Goal: Task Accomplishment & Management: Complete application form

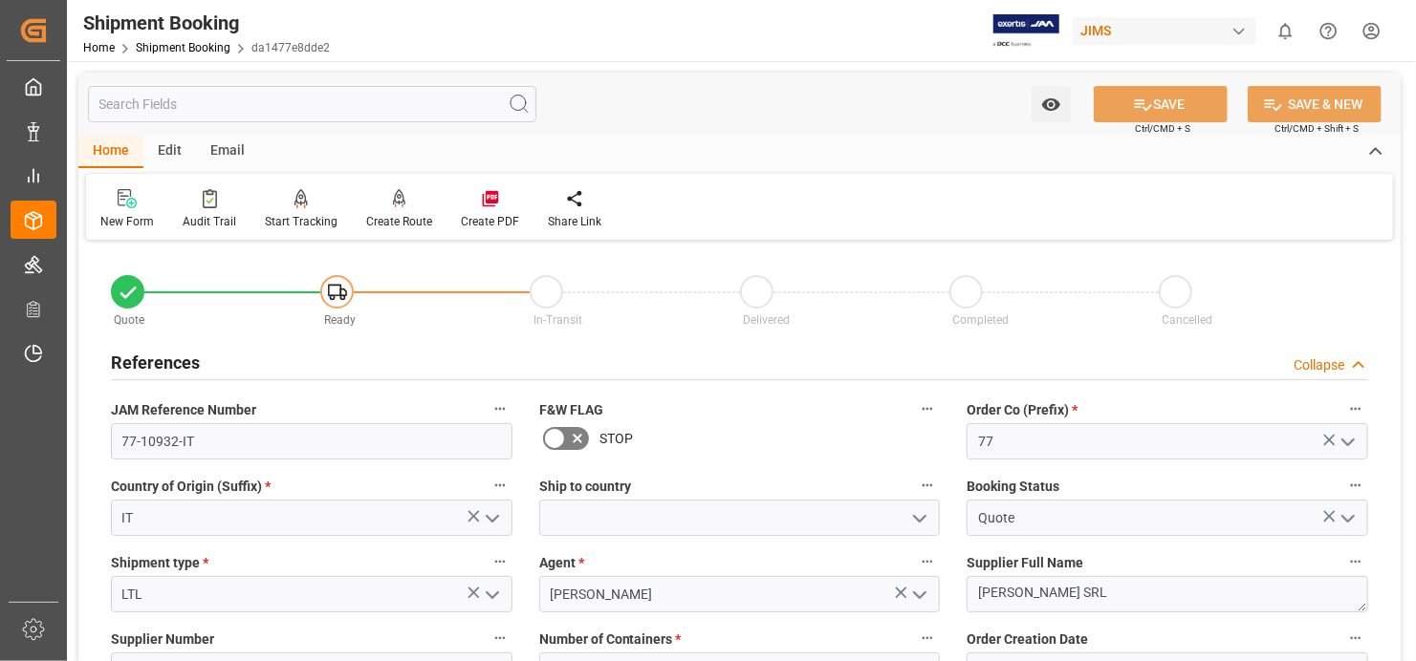
click at [445, 355] on div "References Collapse" at bounding box center [739, 361] width 1257 height 36
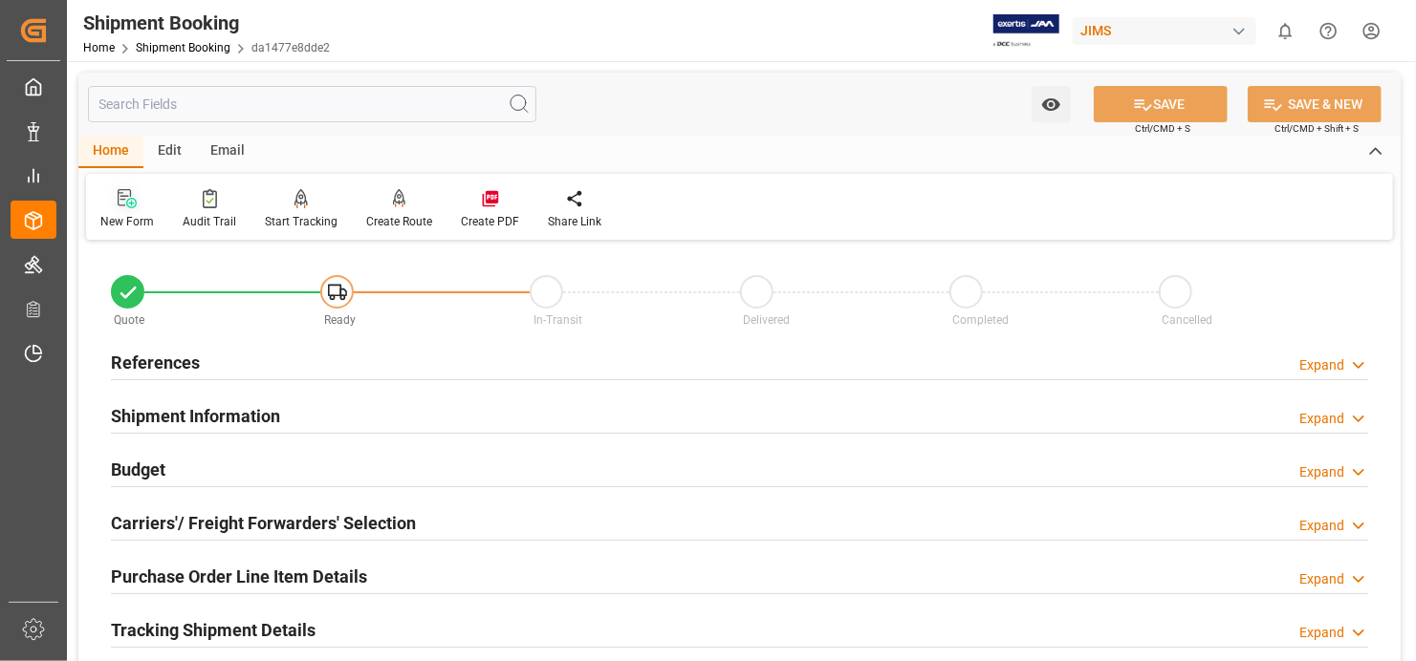
click at [129, 203] on icon at bounding box center [131, 203] width 11 height 11
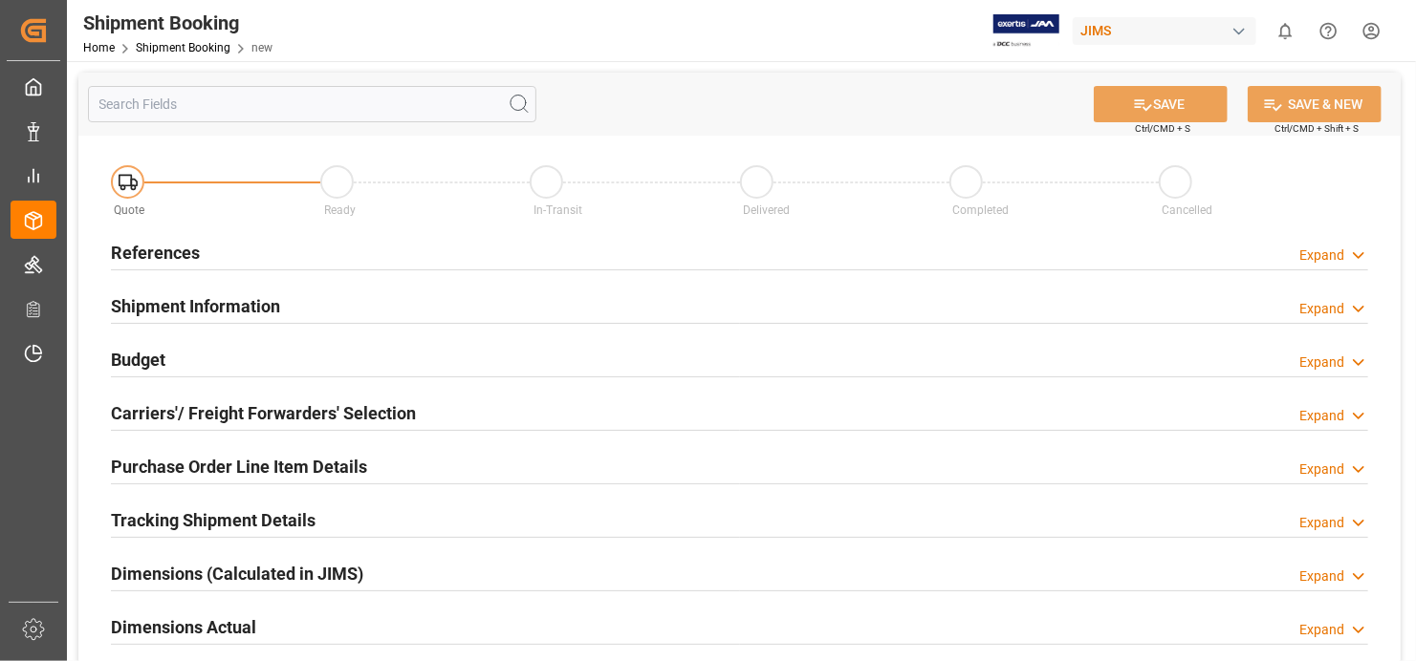
click at [177, 258] on h2 "References" at bounding box center [155, 253] width 89 height 26
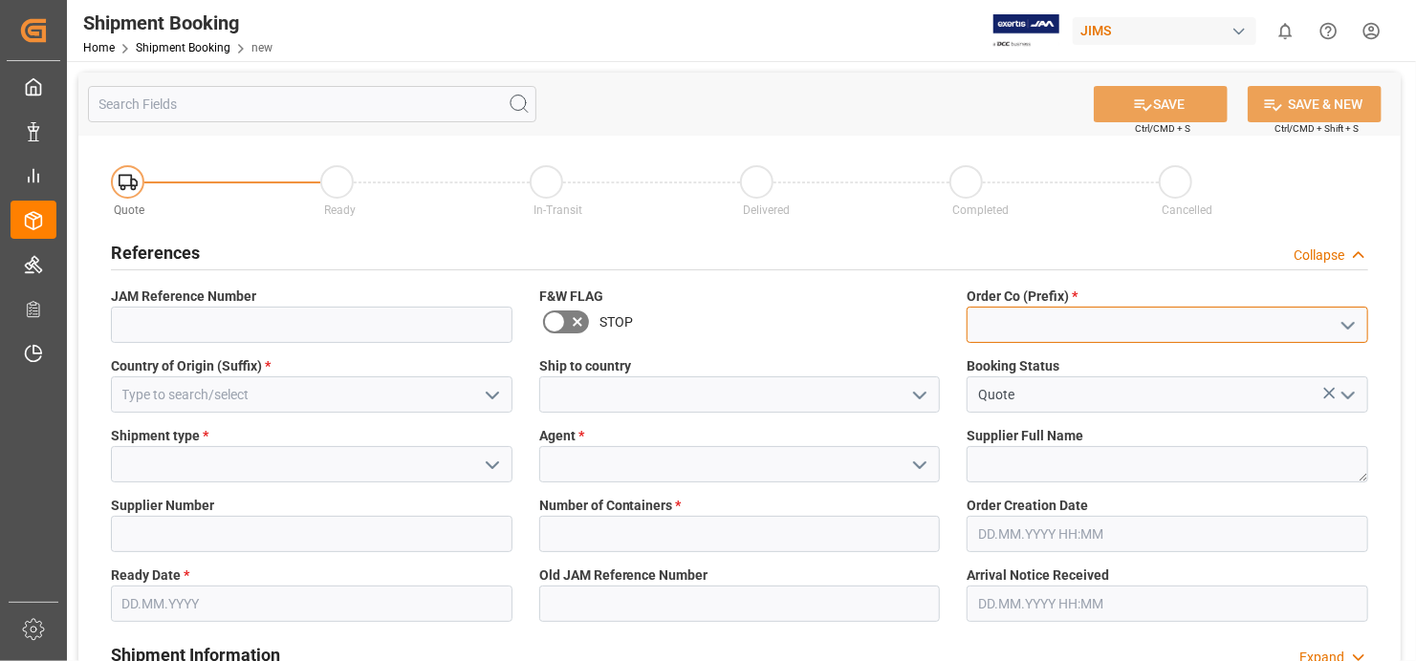
click at [1045, 313] on input at bounding box center [1166, 325] width 401 height 36
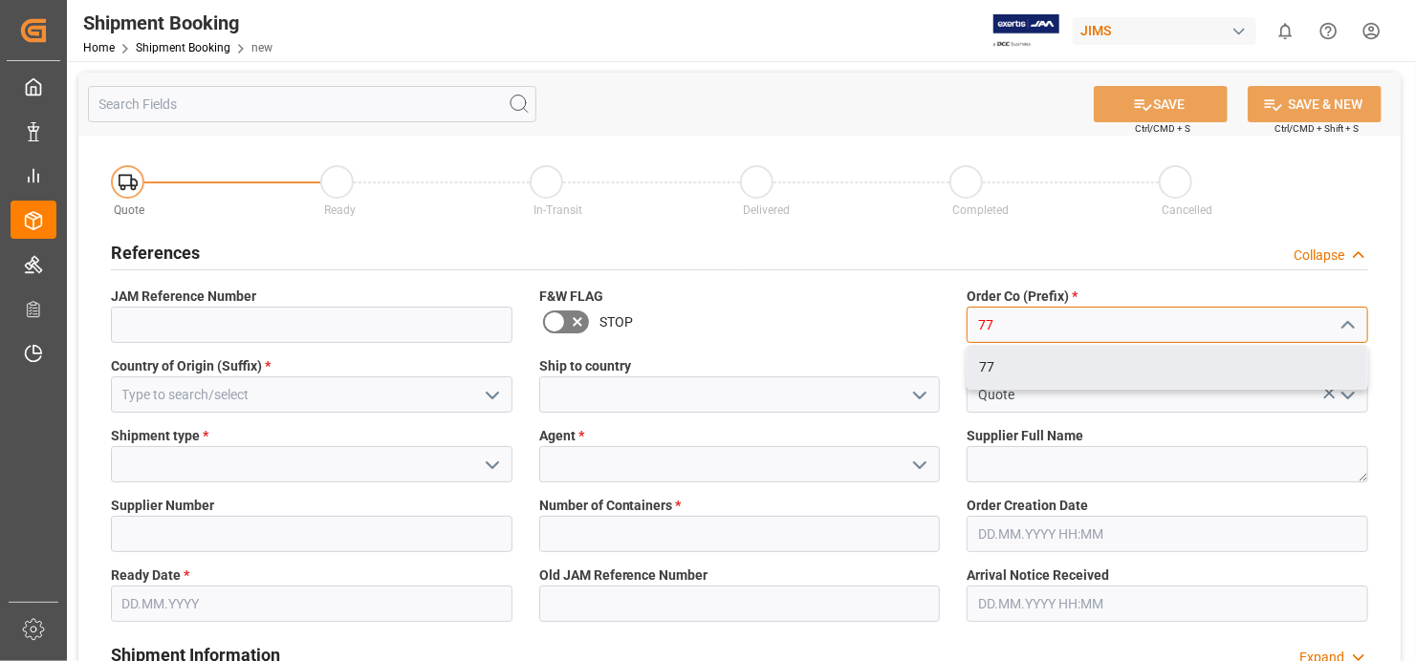
click at [1032, 365] on div "77" at bounding box center [1167, 367] width 400 height 43
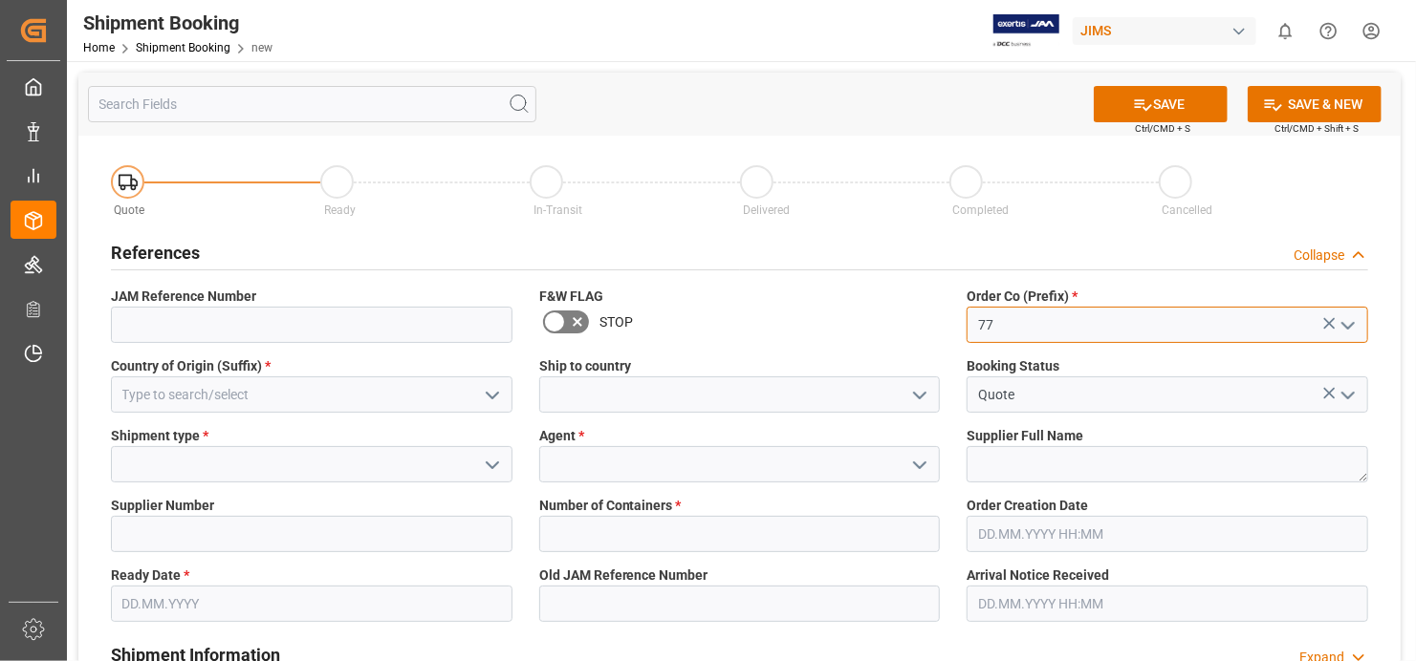
type input "77"
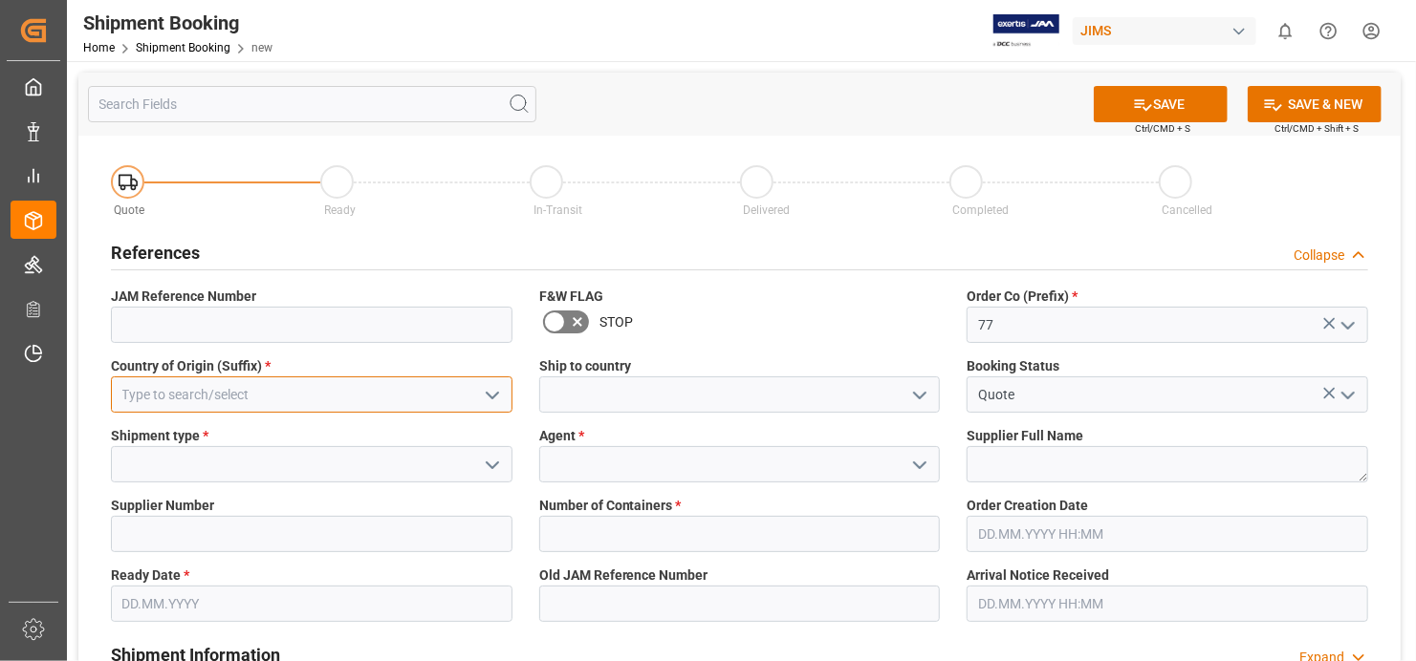
click at [190, 398] on input at bounding box center [311, 395] width 401 height 36
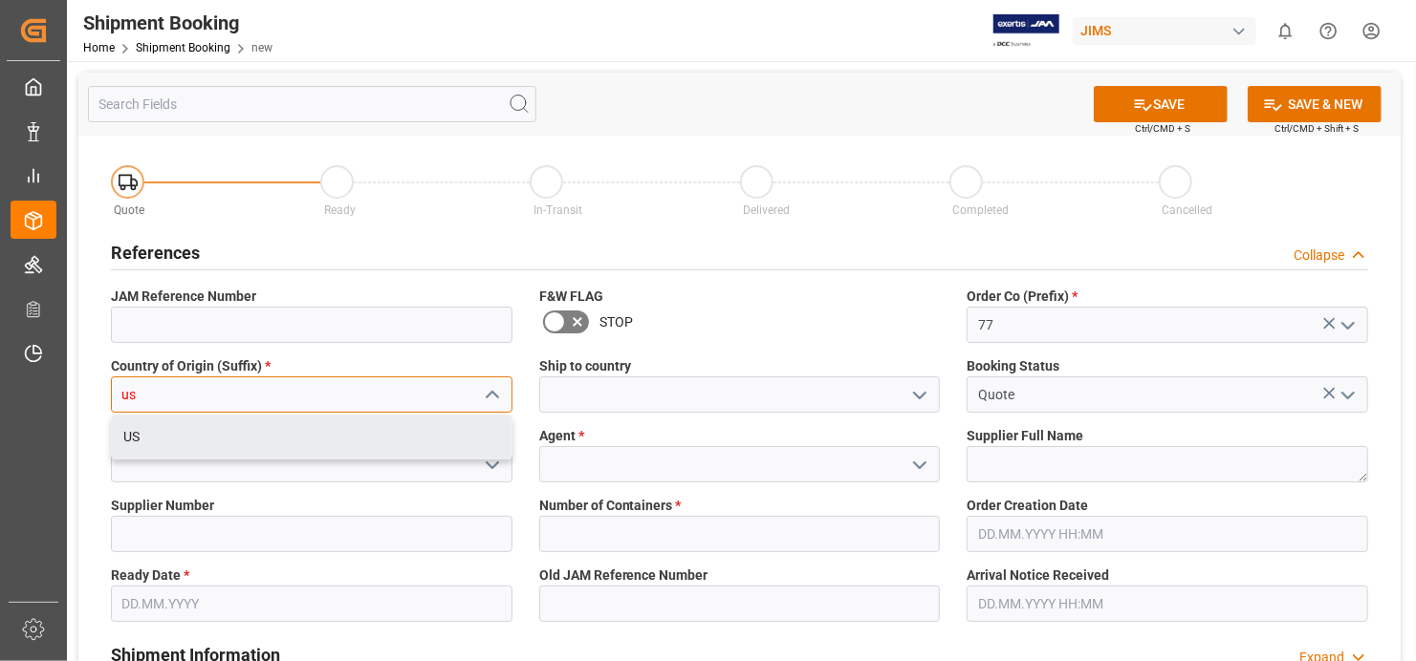
click at [211, 427] on div "US" at bounding box center [312, 437] width 400 height 43
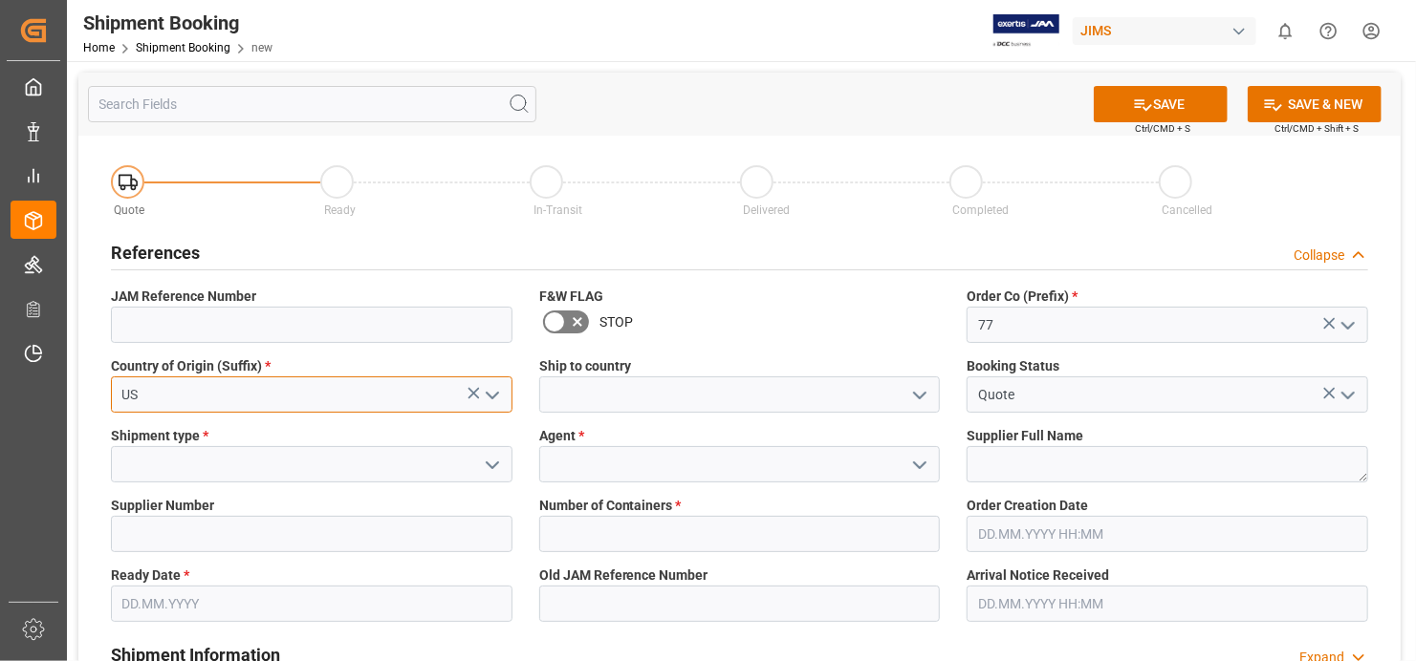
type input "US"
click at [485, 465] on icon "open menu" at bounding box center [492, 465] width 23 height 23
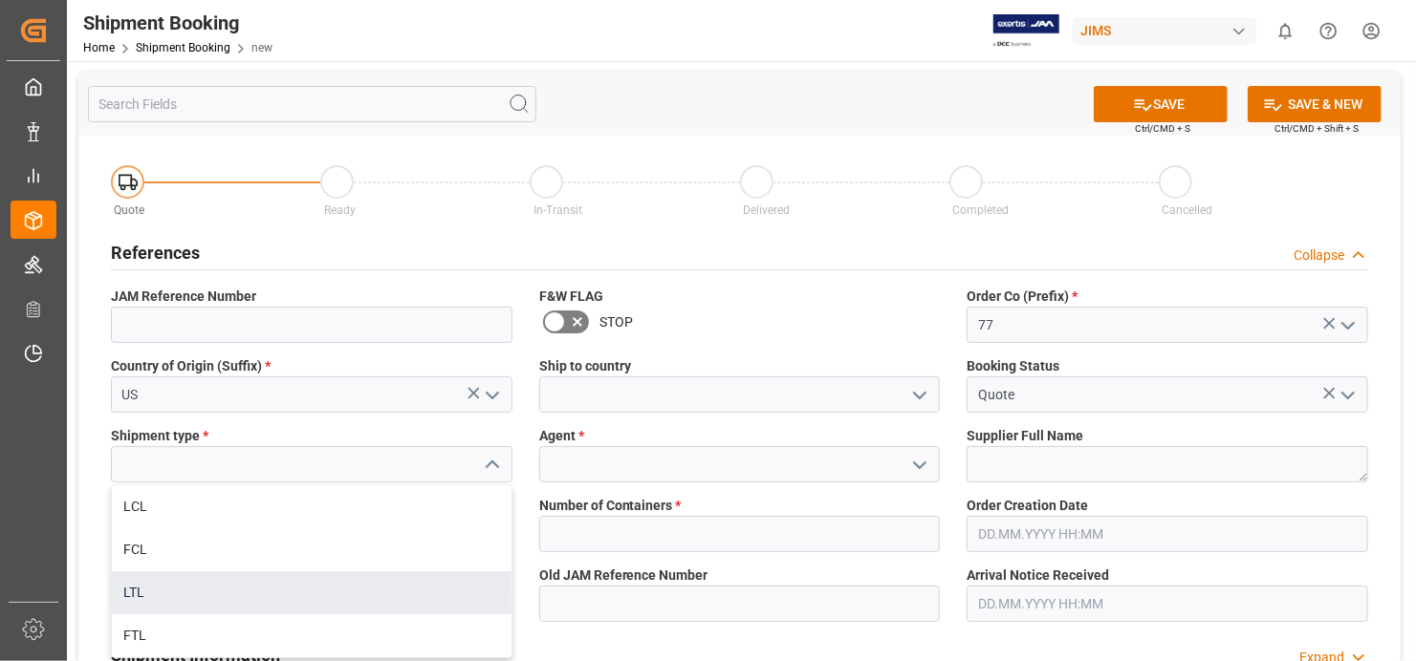
click at [359, 586] on div "LTL" at bounding box center [312, 593] width 400 height 43
type input "LTL"
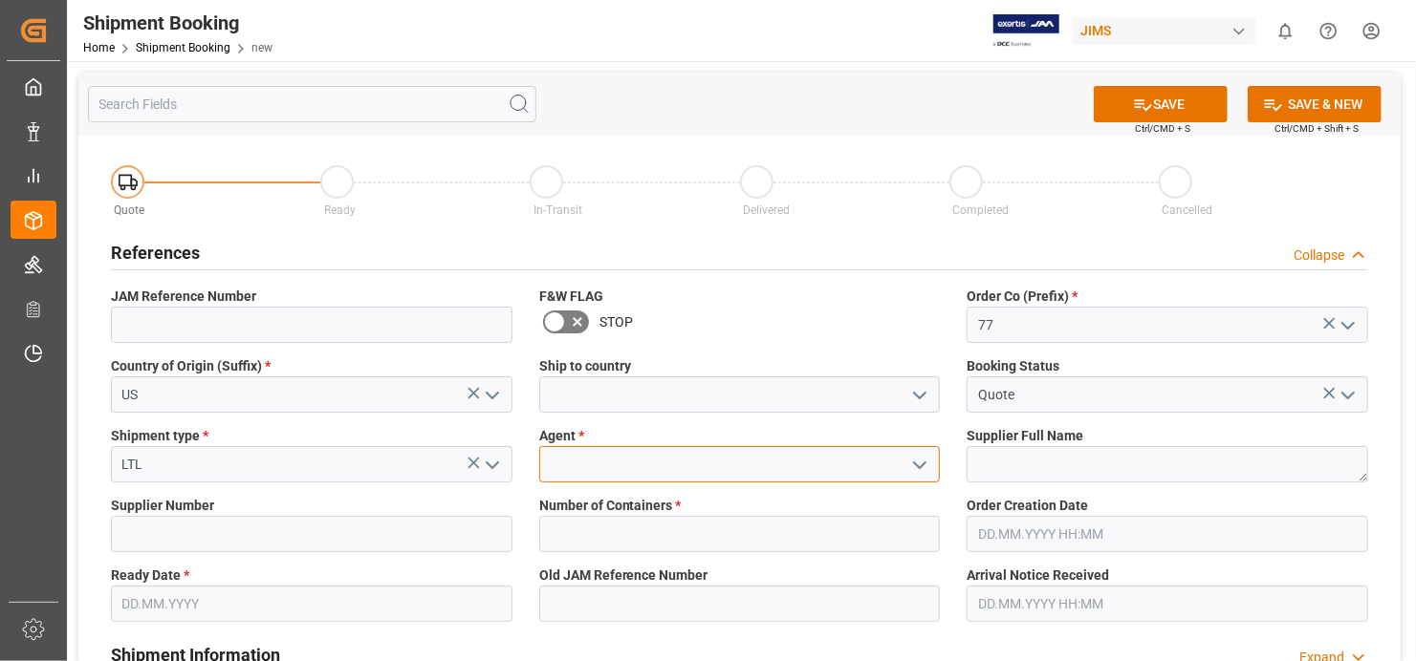
click at [734, 465] on input at bounding box center [739, 464] width 401 height 36
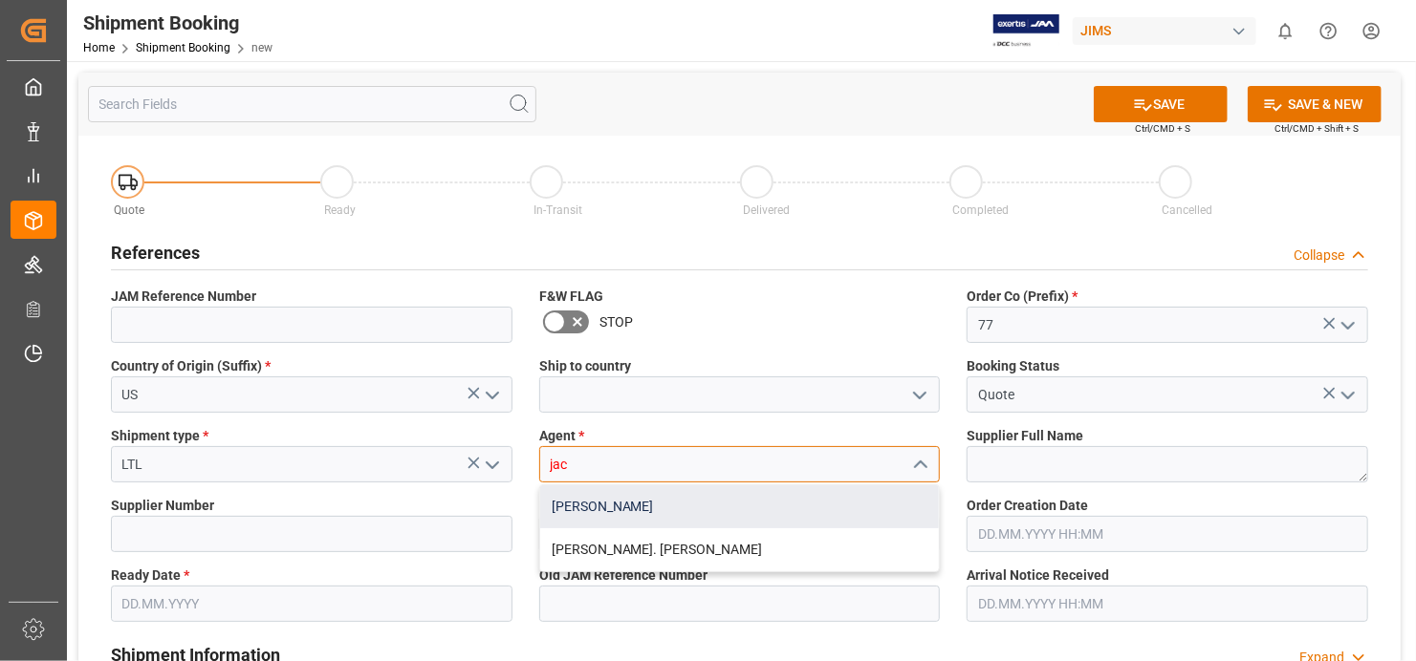
click at [757, 505] on div "[PERSON_NAME]" at bounding box center [740, 507] width 400 height 43
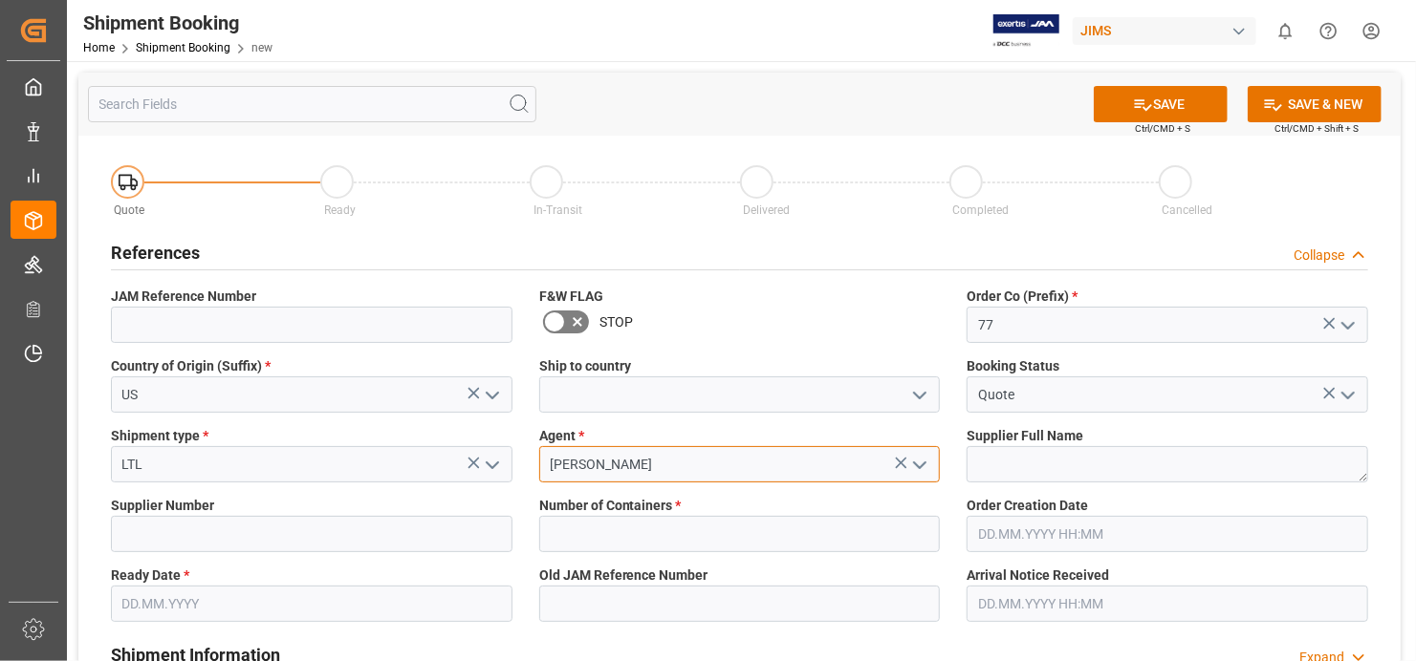
type input "[PERSON_NAME]"
click at [1145, 465] on textarea at bounding box center [1166, 464] width 401 height 36
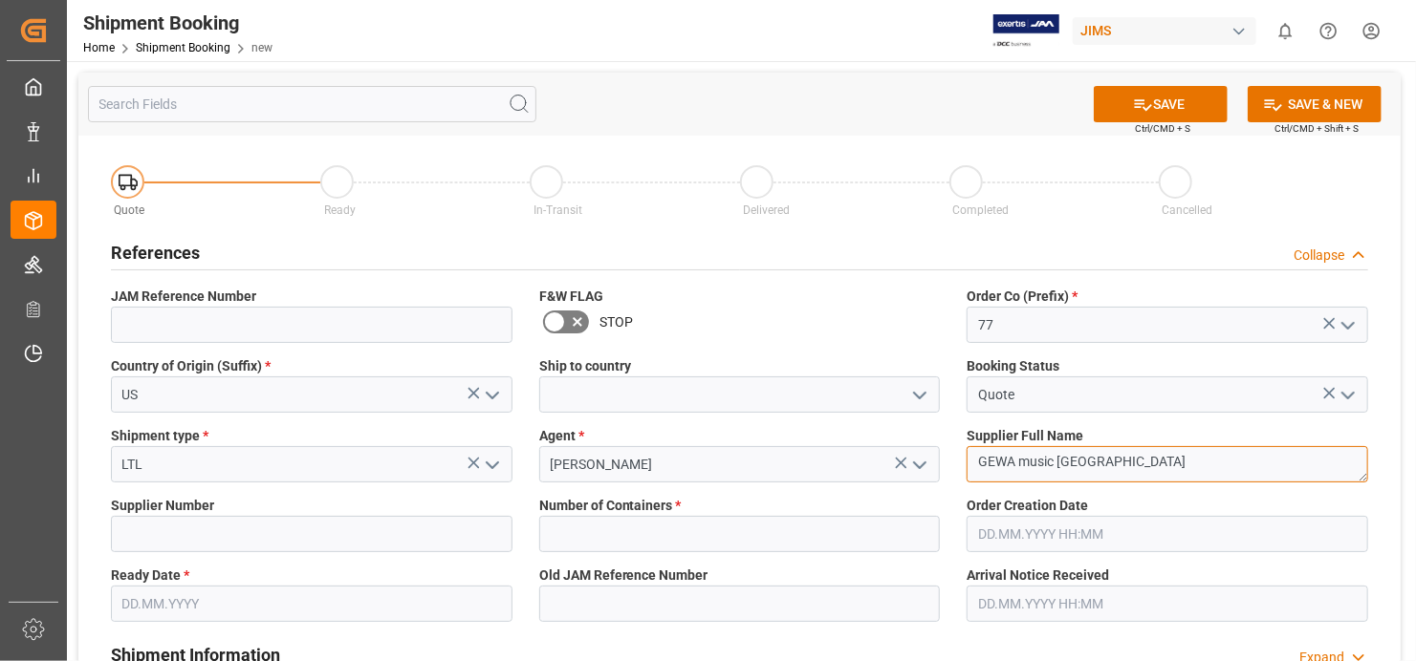
type textarea "GEWA music [GEOGRAPHIC_DATA]"
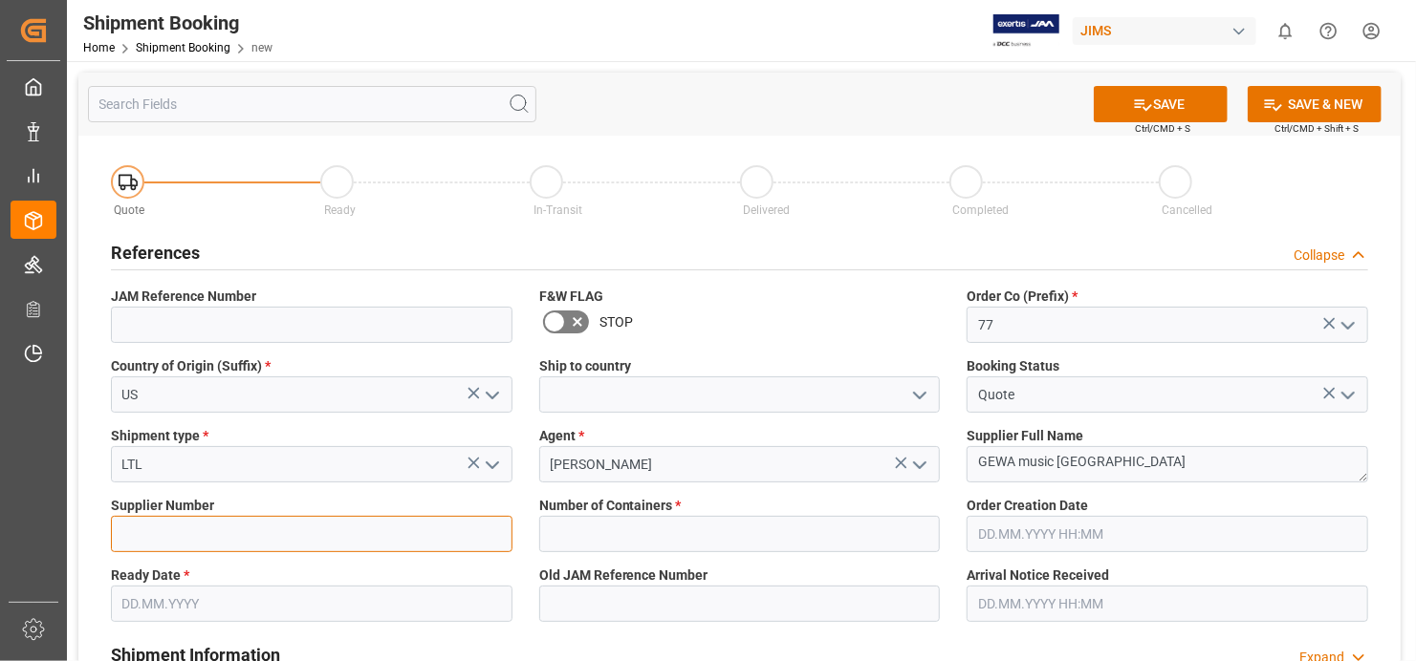
click at [386, 543] on input at bounding box center [311, 534] width 401 height 36
click at [184, 527] on input at bounding box center [311, 534] width 401 height 36
paste input "696568"
type input "696568"
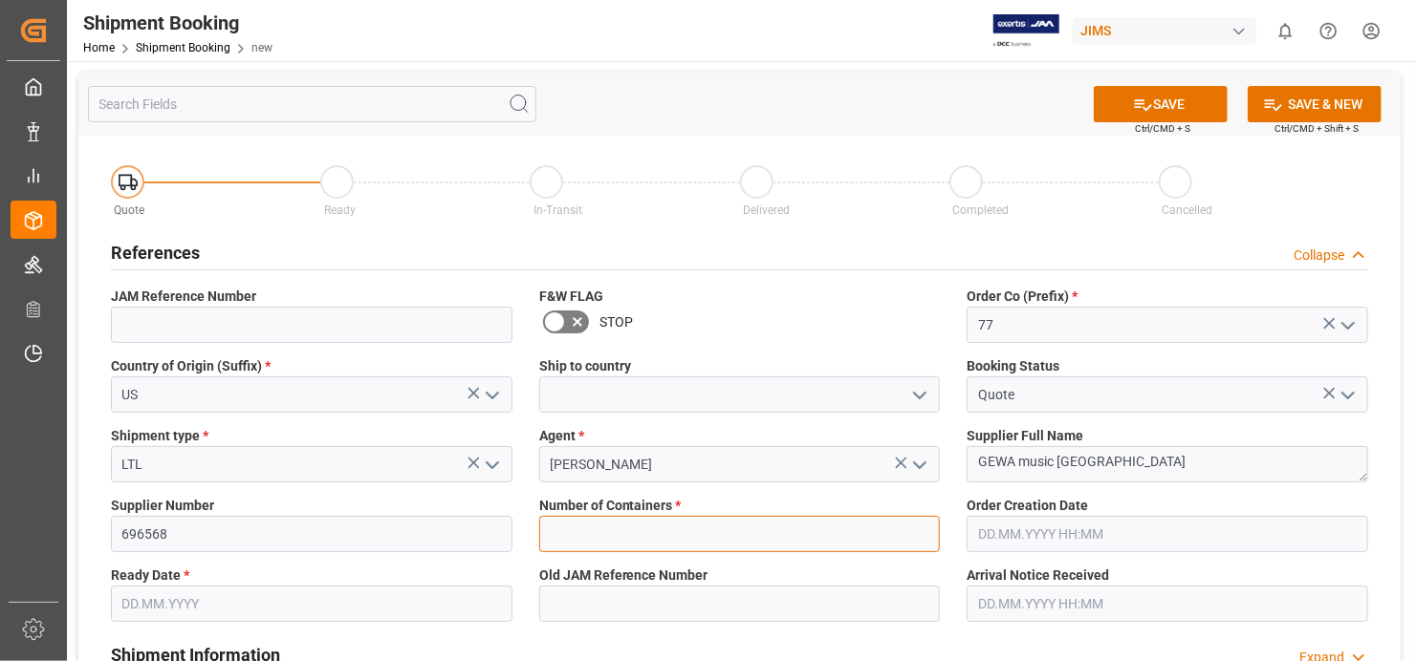
click at [865, 539] on input "text" at bounding box center [739, 534] width 401 height 36
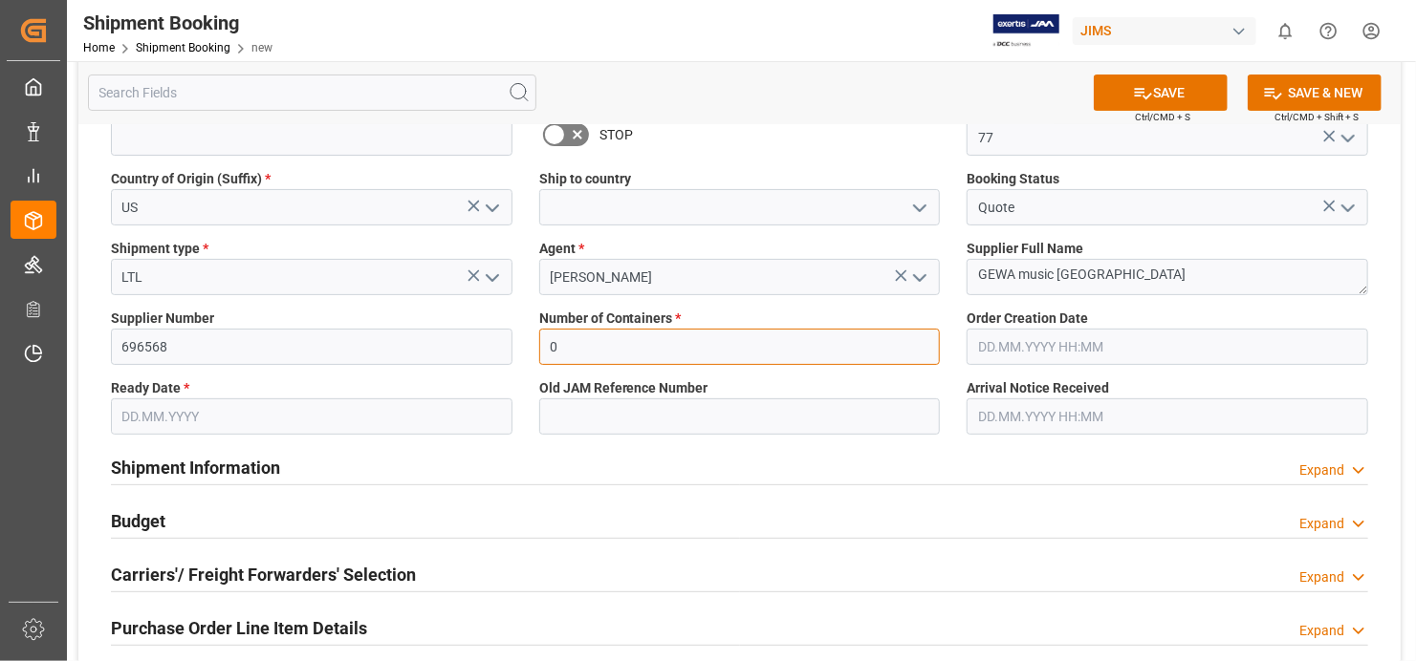
scroll to position [191, 0]
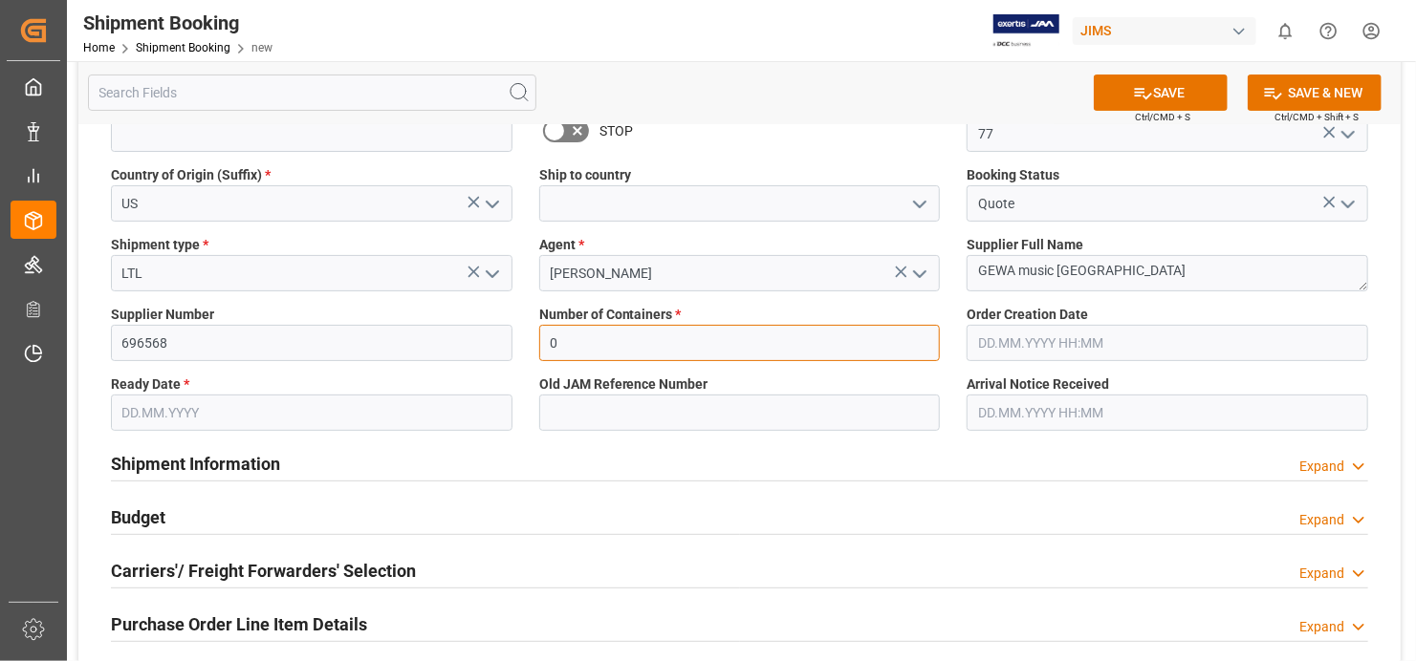
type input "0"
click at [481, 418] on input "text" at bounding box center [311, 413] width 401 height 36
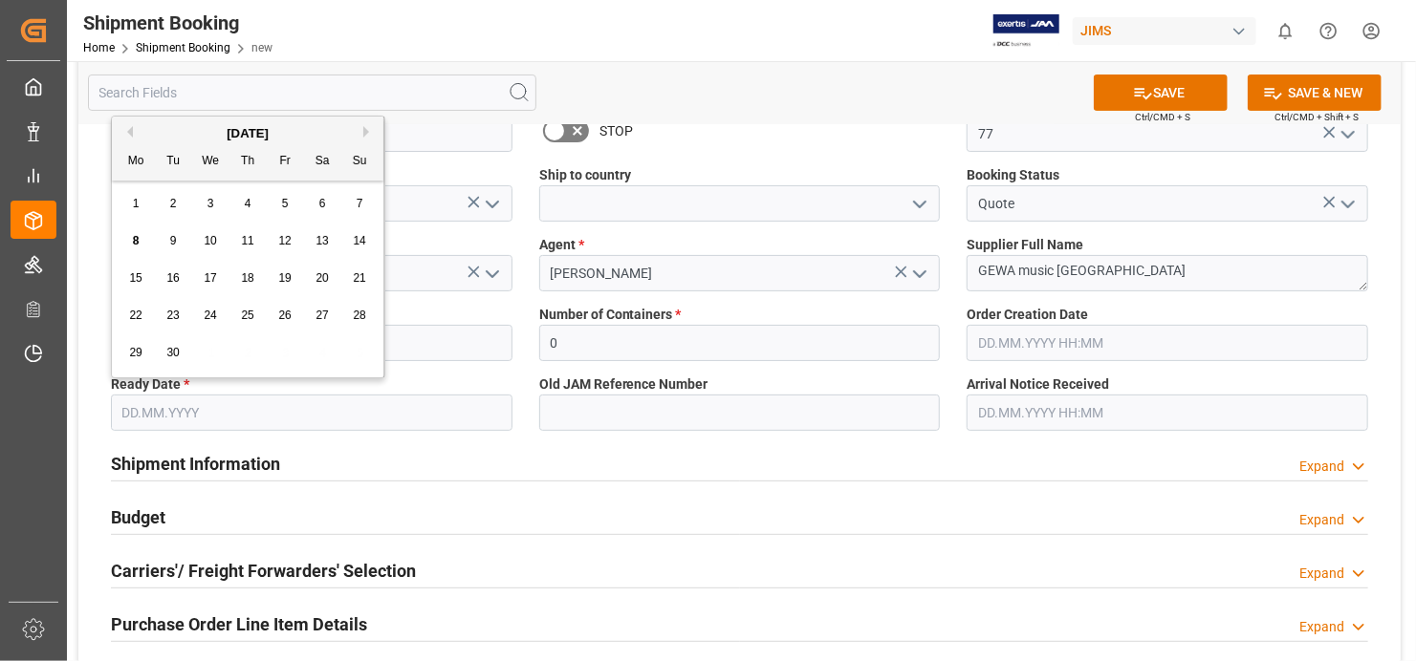
click at [133, 240] on span "8" at bounding box center [136, 240] width 7 height 13
type input "[DATE]"
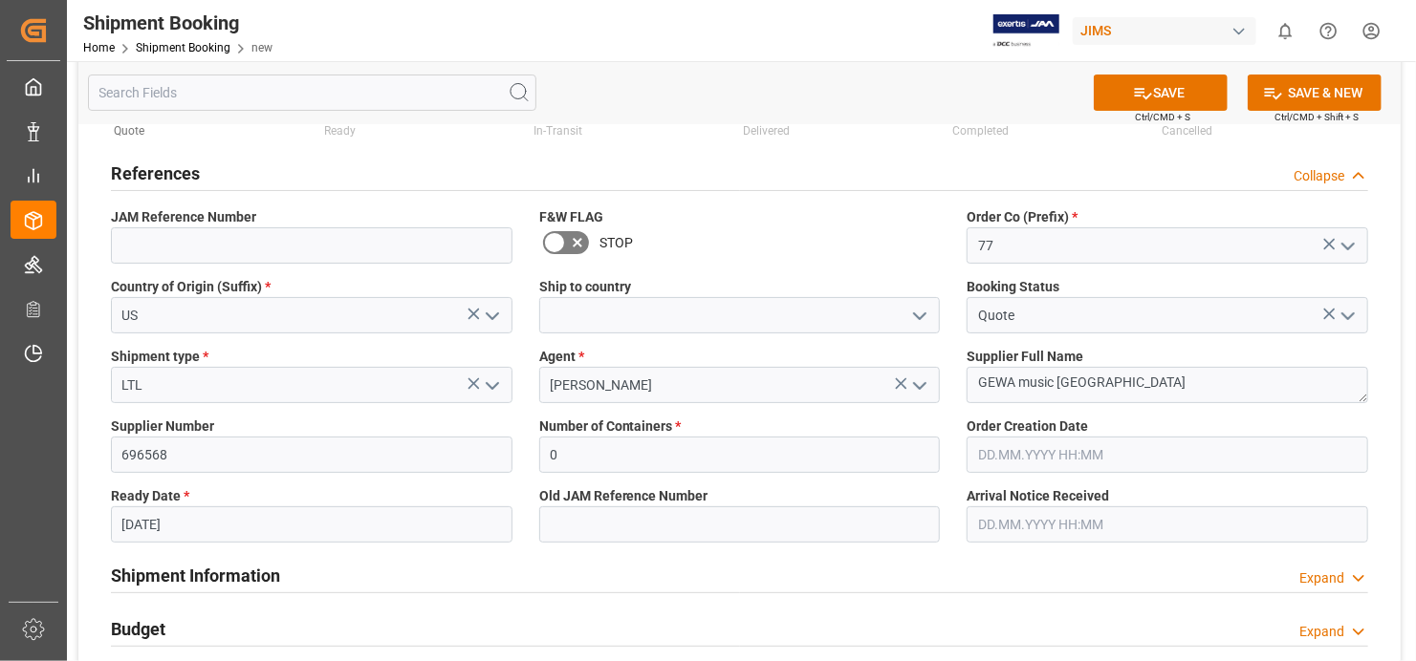
scroll to position [0, 0]
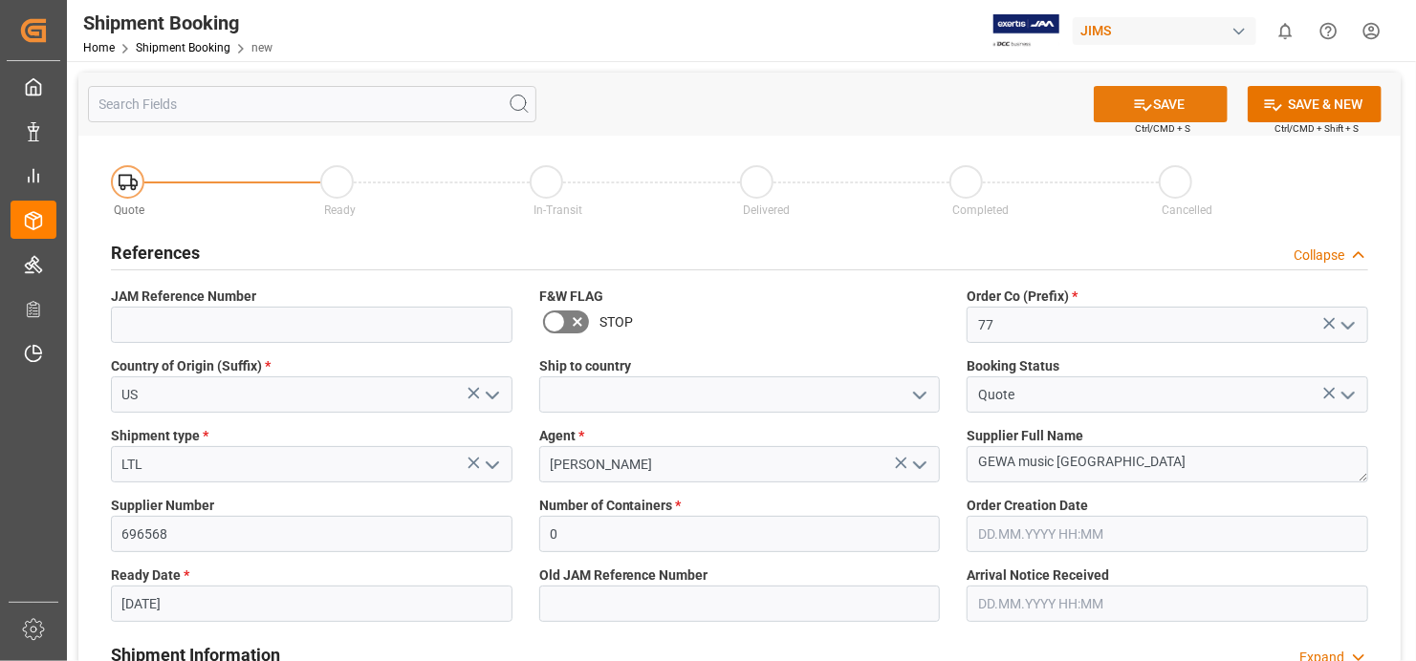
click at [1171, 101] on button "SAVE" at bounding box center [1160, 104] width 134 height 36
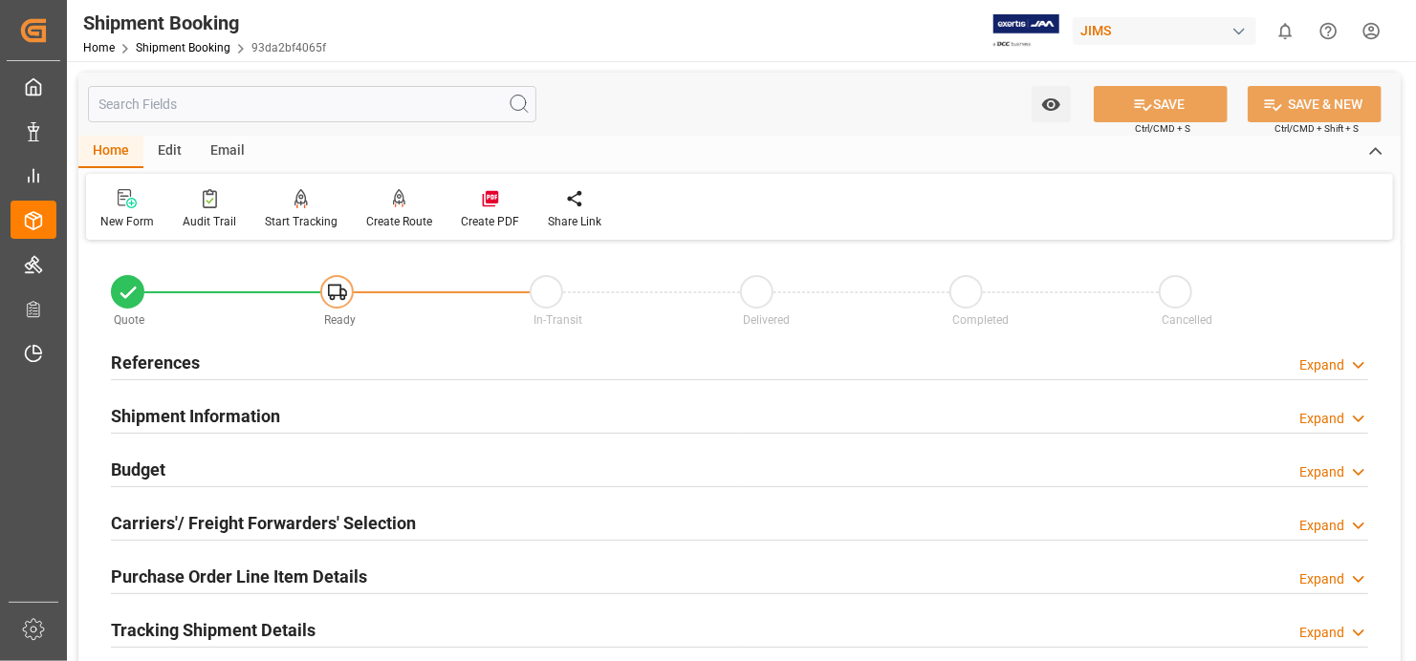
click at [177, 360] on h2 "References" at bounding box center [155, 363] width 89 height 26
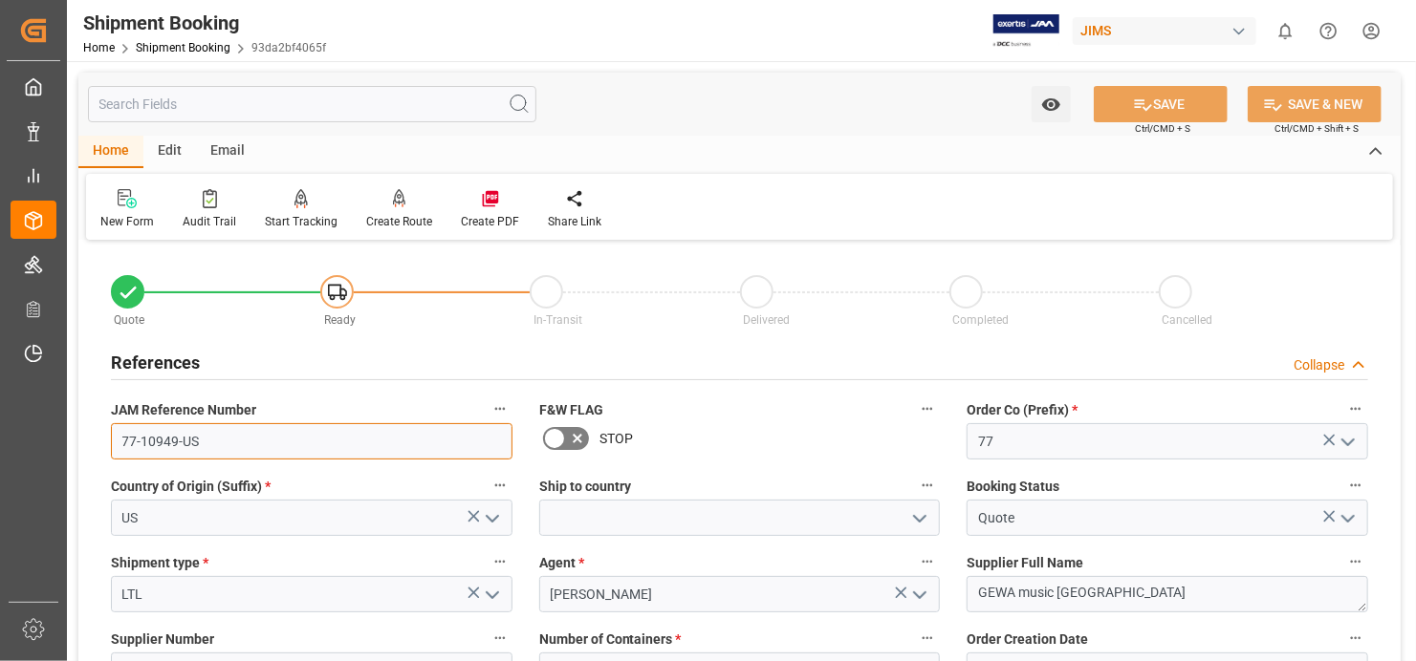
drag, startPoint x: 195, startPoint y: 450, endPoint x: 106, endPoint y: 439, distance: 89.6
click at [106, 439] on div "JAM Reference Number 77-10949-US" at bounding box center [311, 428] width 428 height 76
